Goal: Find specific page/section: Find specific page/section

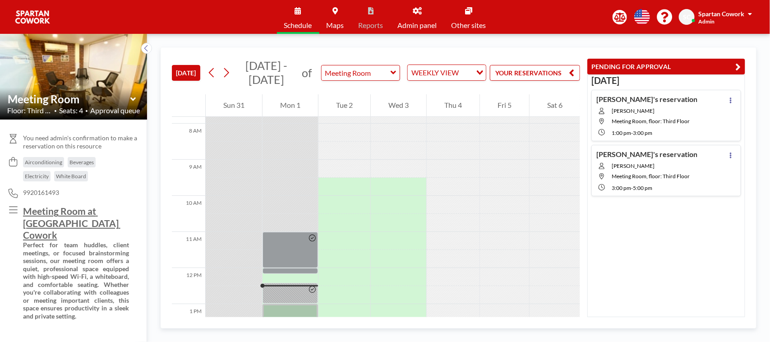
scroll to position [395, 0]
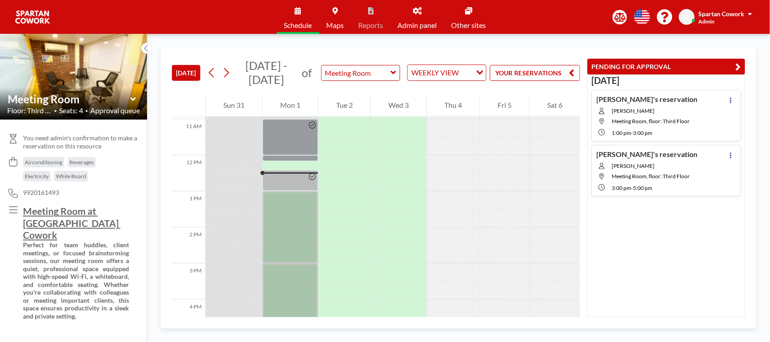
click at [718, 14] on span "Spartan Cowork" at bounding box center [722, 14] width 46 height 8
click at [607, 39] on div "[DATE] [DATE] - [DATE] of Meeting Room WEEKLY VIEW Loading... YOUR RESERVATIONS…" at bounding box center [458, 188] width 623 height 308
click at [421, 26] on span "Admin panel" at bounding box center [417, 25] width 39 height 7
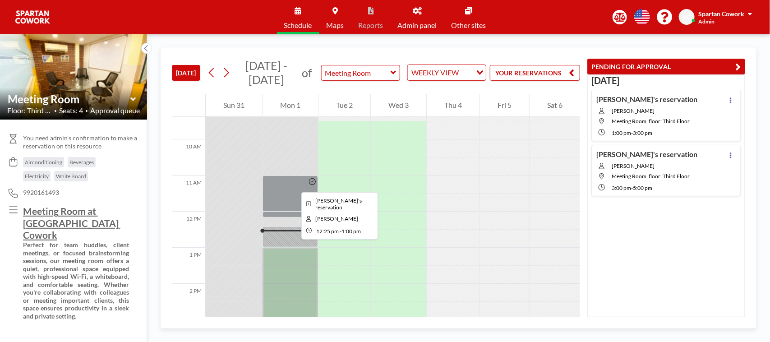
scroll to position [282, 0]
